Goal: Entertainment & Leisure: Consume media (video, audio)

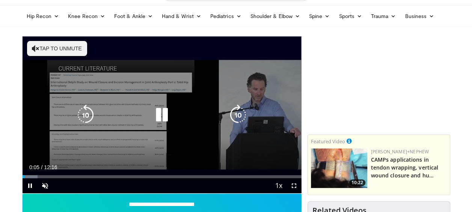
scroll to position [38, 0]
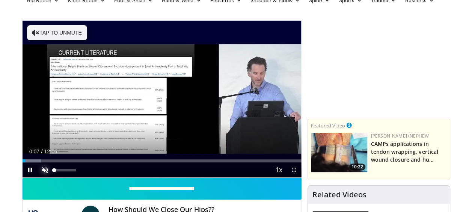
click at [41, 169] on span "Video Player" at bounding box center [45, 169] width 15 height 15
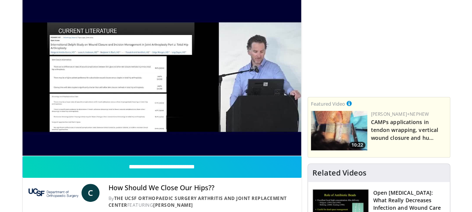
scroll to position [75, 0]
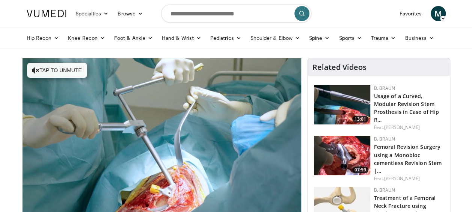
scroll to position [38, 0]
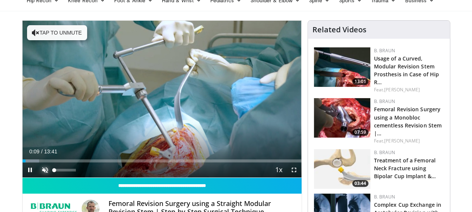
click at [46, 172] on span "Video Player" at bounding box center [45, 169] width 15 height 15
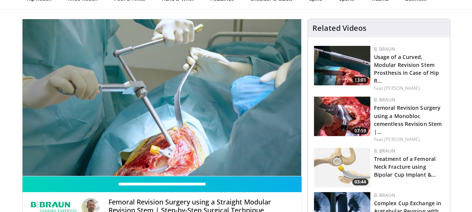
scroll to position [0, 0]
